Goal: Task Accomplishment & Management: Complete application form

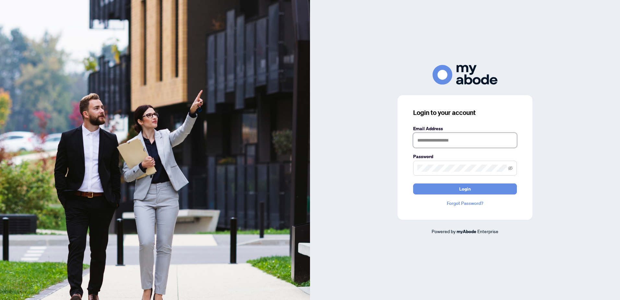
click at [459, 139] on input "text" at bounding box center [465, 140] width 104 height 15
type input "**********"
click at [465, 189] on span "Login" at bounding box center [465, 189] width 12 height 10
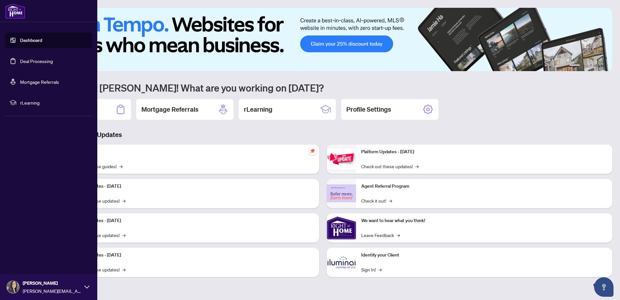
click at [32, 60] on link "Deal Processing" at bounding box center [36, 61] width 33 height 6
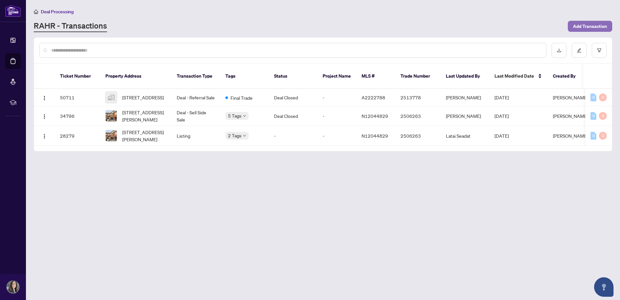
click at [594, 27] on span "Add Transaction" at bounding box center [590, 26] width 34 height 10
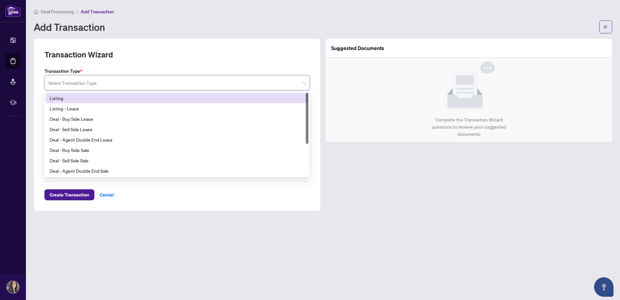
click at [88, 81] on input "search" at bounding box center [174, 84] width 252 height 14
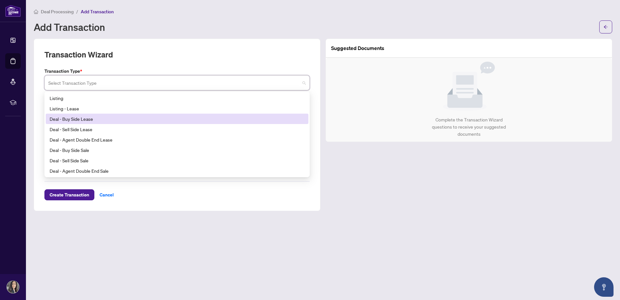
click at [71, 118] on div "Deal - Buy Side Lease" at bounding box center [177, 118] width 255 height 7
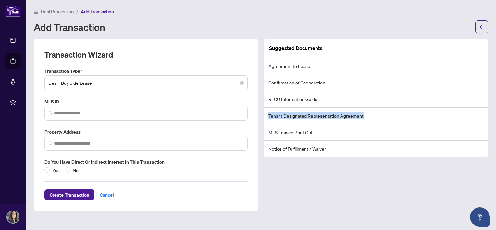
drag, startPoint x: 363, startPoint y: 114, endPoint x: 268, endPoint y: 116, distance: 95.0
click at [268, 116] on li "Tenant Designated Representation Agreement" at bounding box center [376, 115] width 224 height 17
copy li "Tenant Designated Representation Agreement"
